Goal: Task Accomplishment & Management: Manage account settings

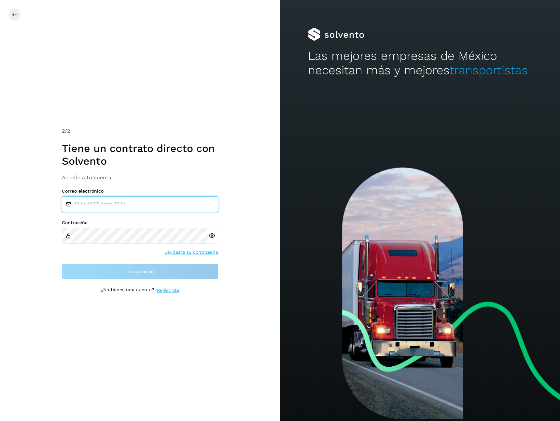
type input "**********"
click at [162, 171] on div "2 /2 Tiene un contrato directo con Solvento Accede a tu cuenta" at bounding box center [140, 153] width 156 height 53
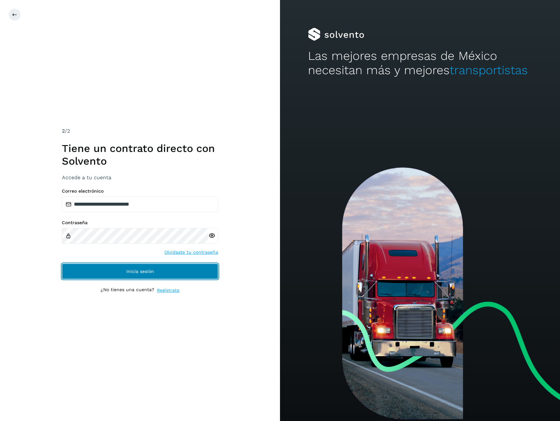
click at [149, 269] on span "Inicia sesión" at bounding box center [140, 271] width 28 height 5
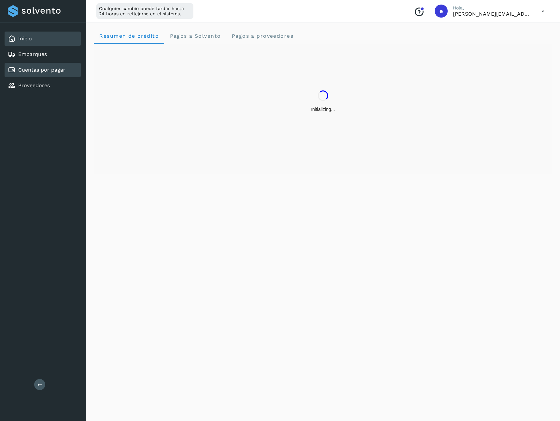
click at [45, 70] on link "Cuentas por pagar" at bounding box center [41, 70] width 47 height 6
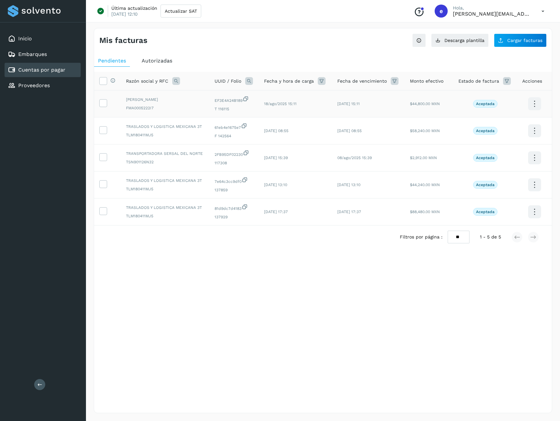
click at [535, 105] on icon at bounding box center [534, 103] width 15 height 15
click at [305, 346] on div at bounding box center [280, 210] width 560 height 421
click at [104, 106] on span at bounding box center [103, 104] width 7 height 5
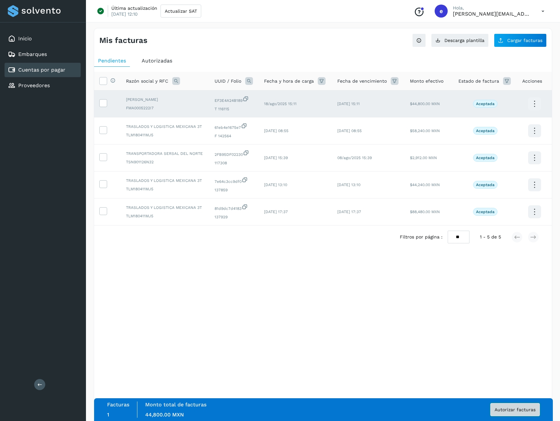
click at [529, 411] on span "Autorizar facturas" at bounding box center [514, 409] width 41 height 5
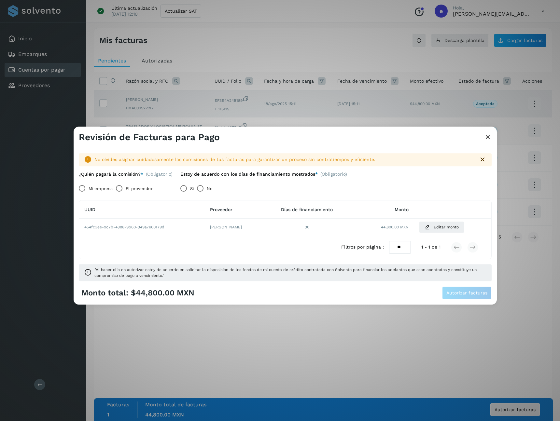
click at [487, 139] on icon at bounding box center [488, 137] width 8 height 7
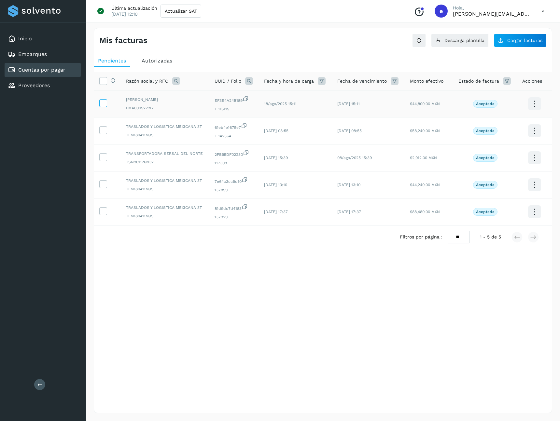
click at [105, 103] on icon at bounding box center [103, 102] width 7 height 7
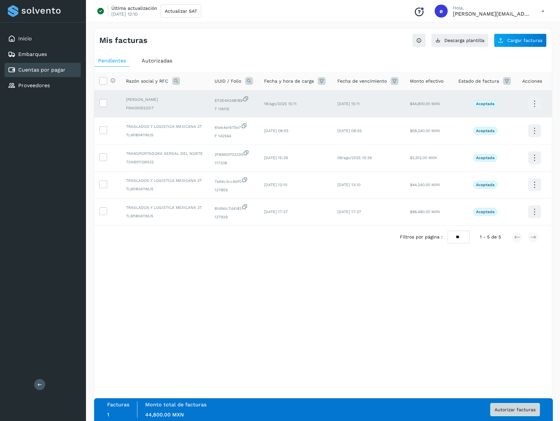
click at [524, 405] on button "Autorizar facturas" at bounding box center [514, 409] width 49 height 13
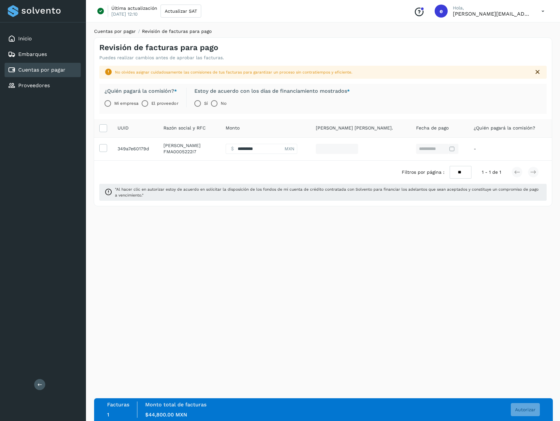
click at [115, 32] on link "Cuentas por pagar" at bounding box center [115, 31] width 42 height 5
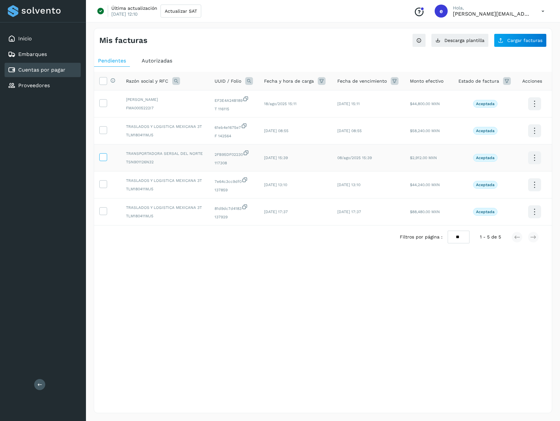
click at [105, 156] on icon at bounding box center [103, 156] width 7 height 7
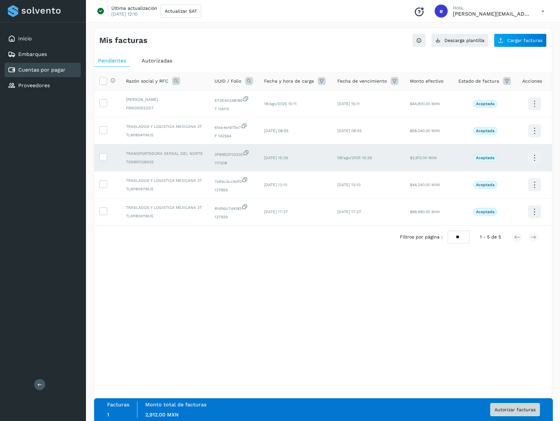
click at [515, 406] on button "Autorizar facturas" at bounding box center [514, 409] width 49 height 13
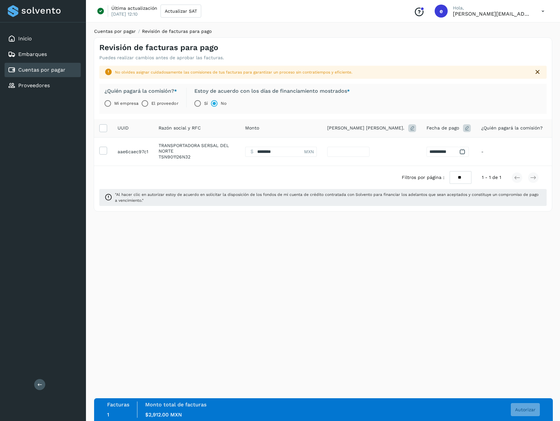
click at [107, 34] on link "Cuentas por pagar" at bounding box center [115, 31] width 42 height 5
